Goal: Check status

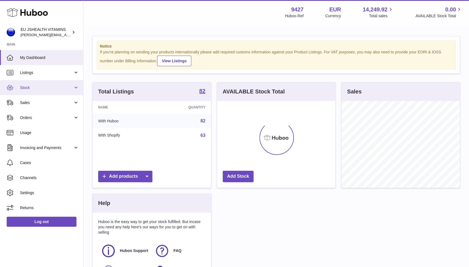
scroll to position [87, 118]
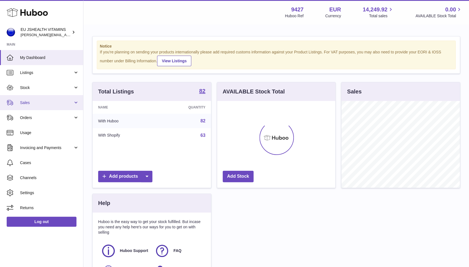
click at [45, 96] on link "Sales" at bounding box center [41, 102] width 83 height 15
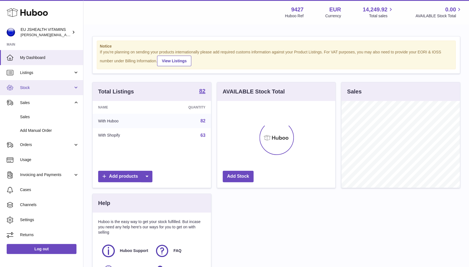
click at [43, 91] on link "Stock" at bounding box center [41, 87] width 83 height 15
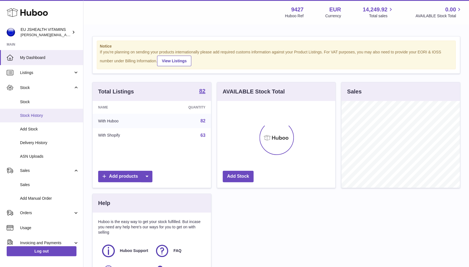
click at [43, 109] on link "Stock History" at bounding box center [41, 116] width 83 height 14
click at [43, 101] on span "Stock" at bounding box center [49, 101] width 59 height 5
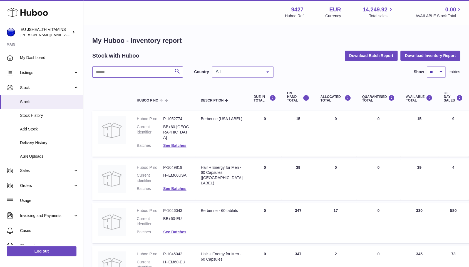
click at [110, 74] on input "text" at bounding box center [137, 71] width 91 height 11
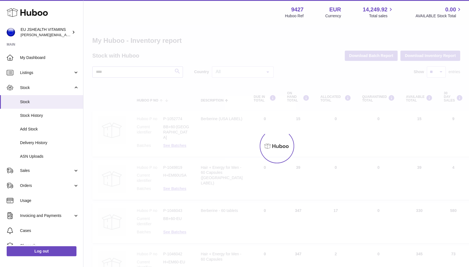
type input "****"
